Goal: Task Accomplishment & Management: Use online tool/utility

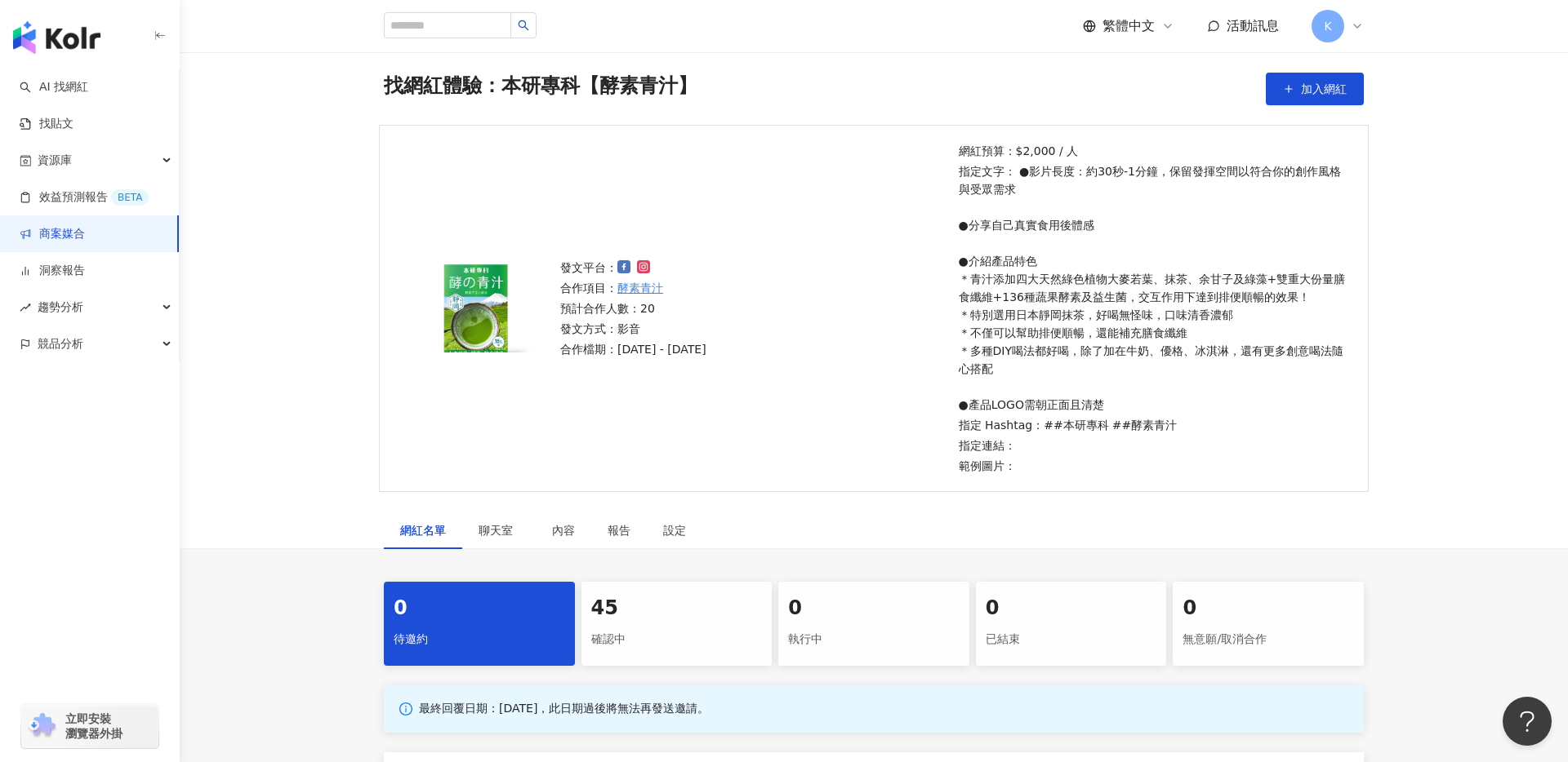
scroll to position [55, 0]
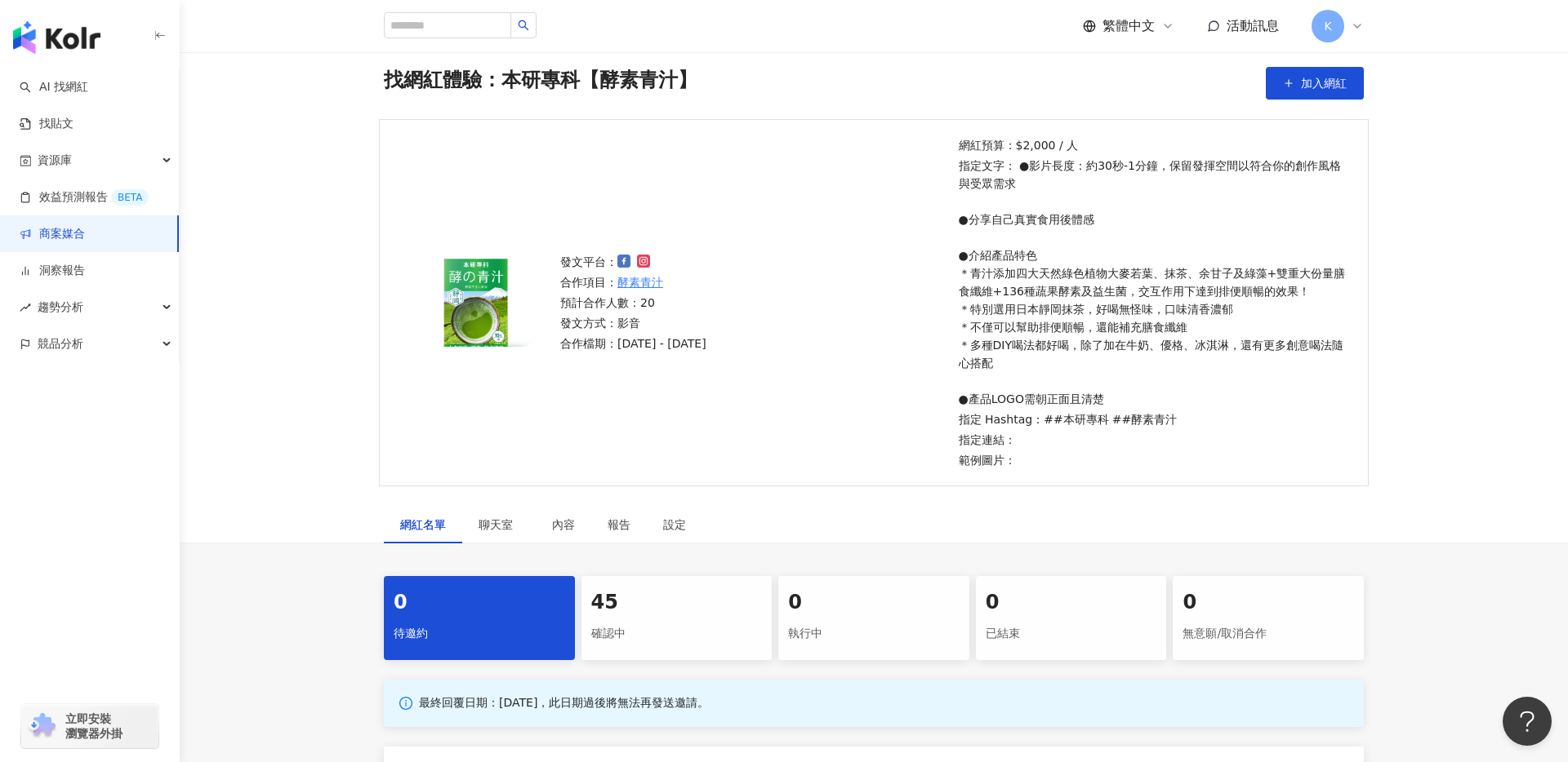
click at [651, 591] on div "45" at bounding box center [677, 603] width 172 height 28
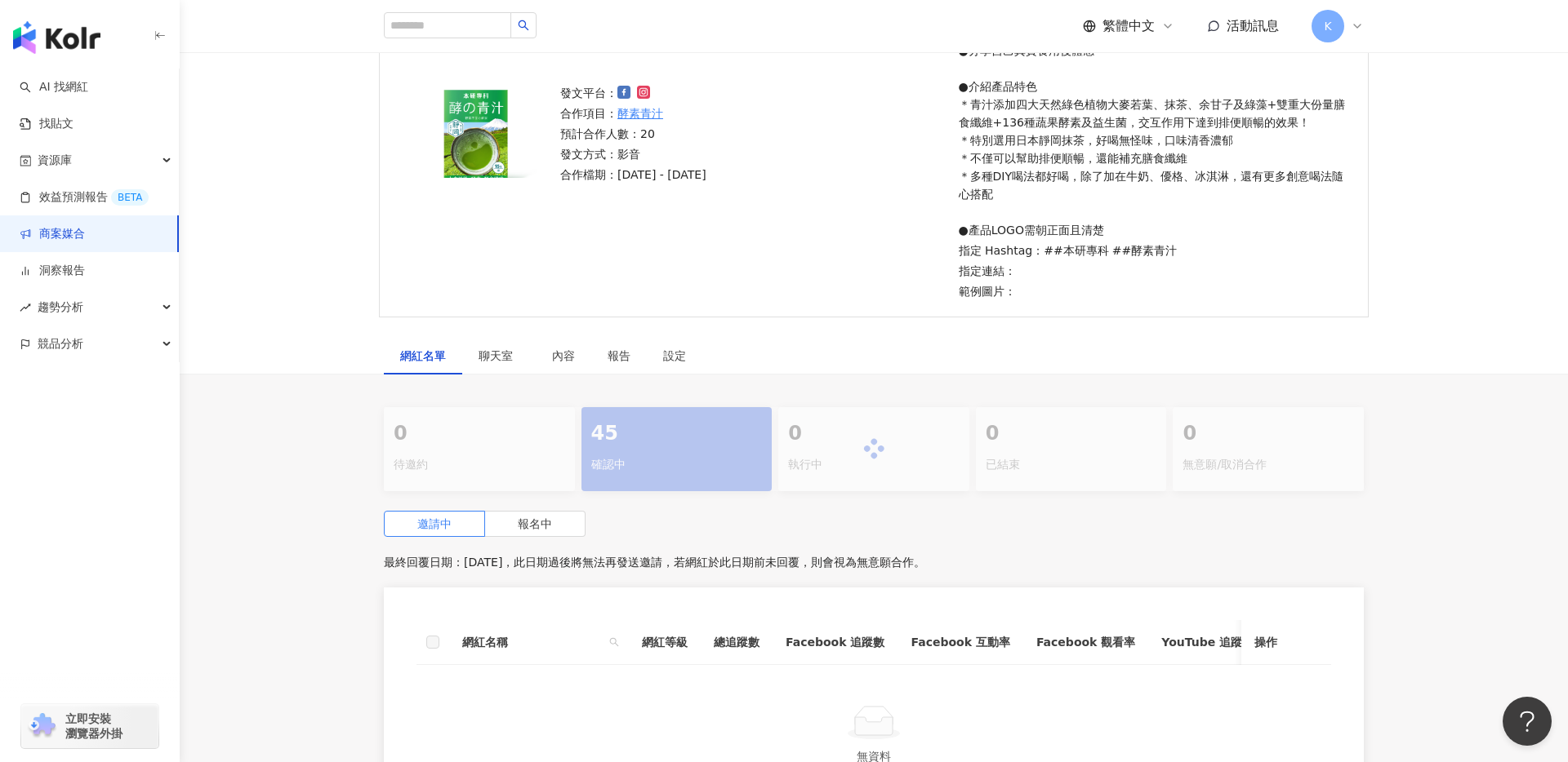
scroll to position [310, 0]
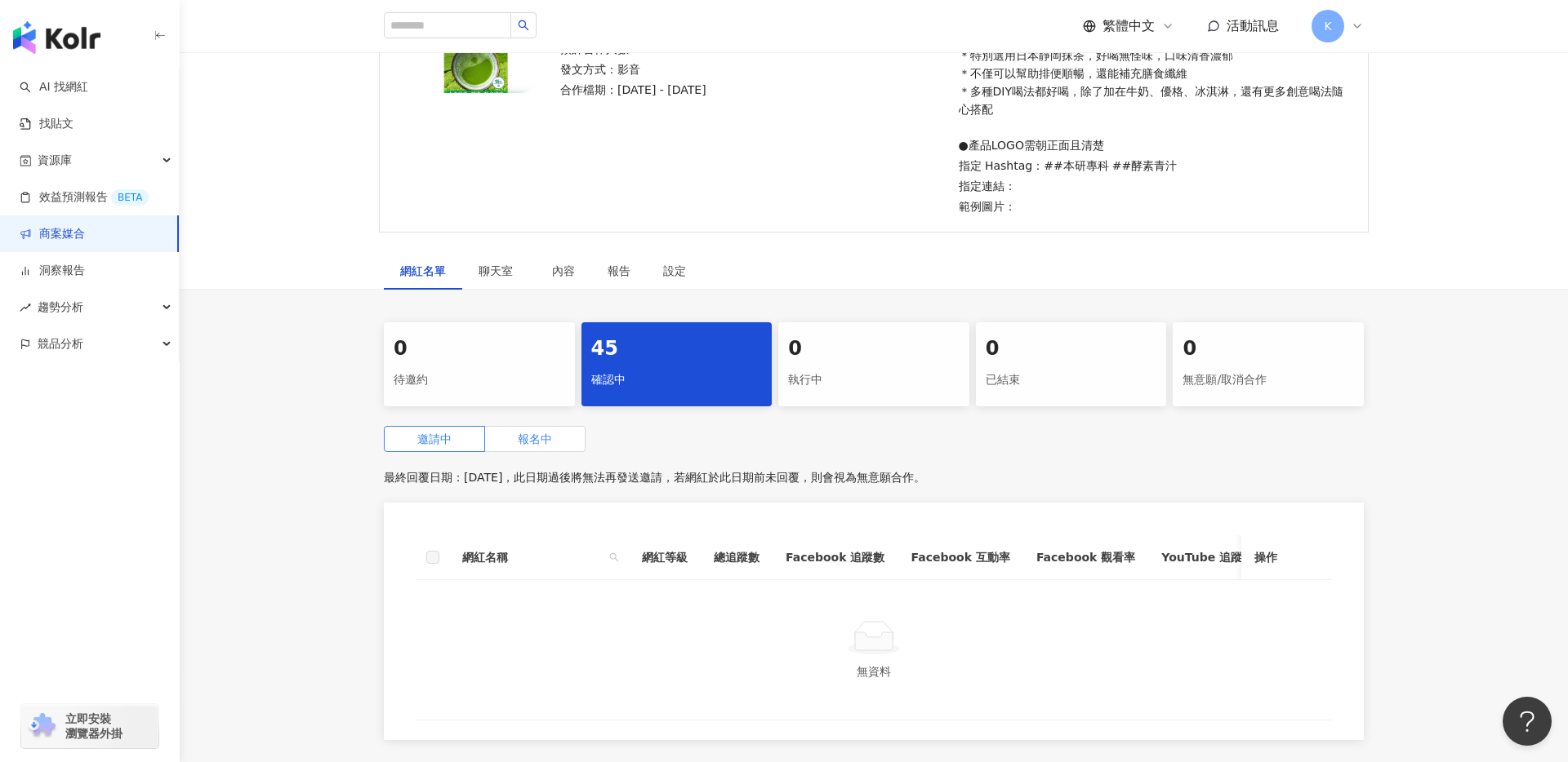
click at [555, 450] on label "報名中" at bounding box center [535, 439] width 100 height 26
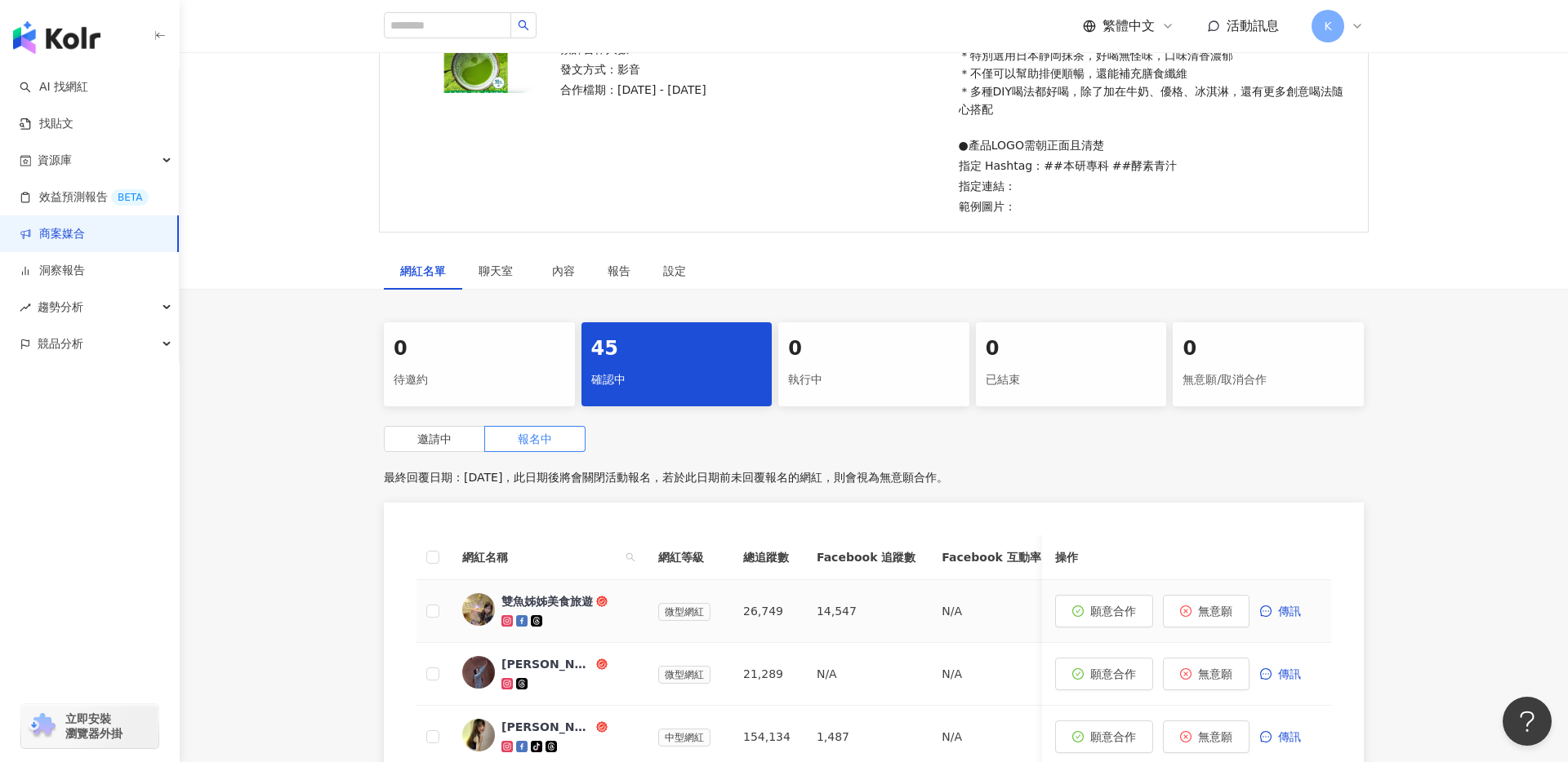
click at [595, 608] on span "雙魚姊姊美食旅遊" at bounding box center [554, 601] width 106 height 16
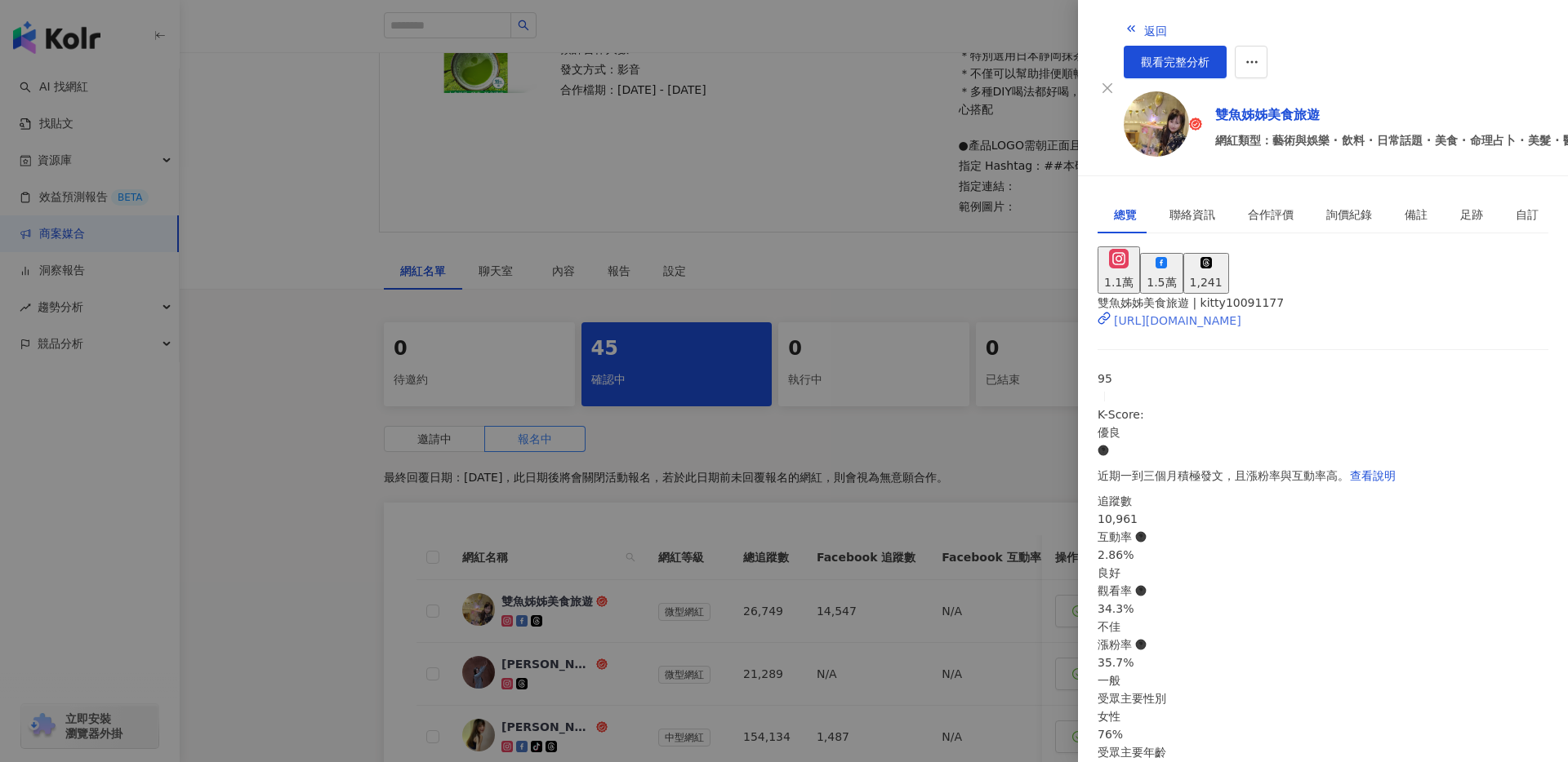
click at [1184, 312] on div "[URL][DOMAIN_NAME]" at bounding box center [1177, 320] width 128 height 18
click at [323, 221] on div at bounding box center [784, 381] width 1568 height 762
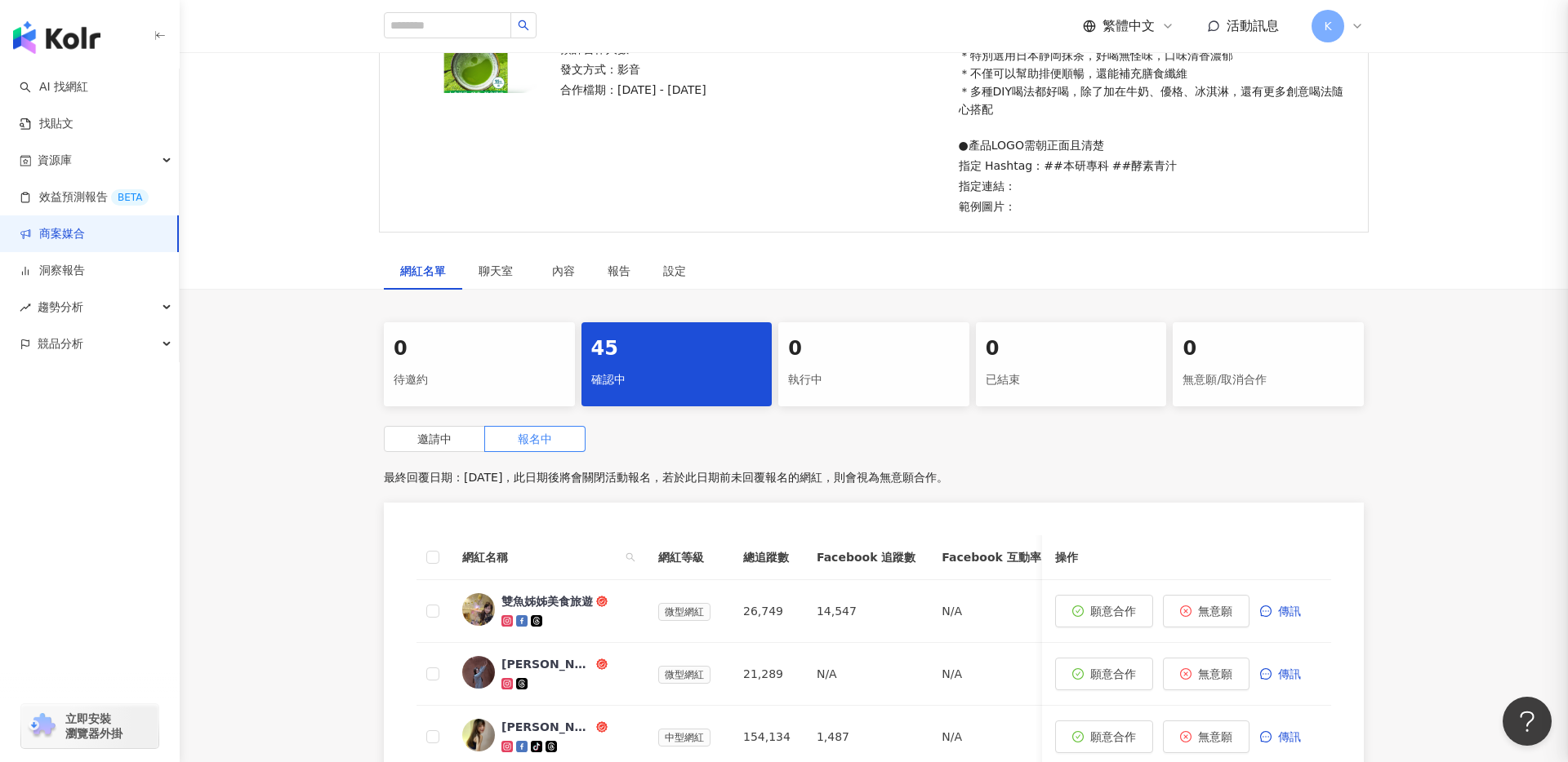
click at [323, 221] on div at bounding box center [784, 381] width 1568 height 762
